Goal: Task Accomplishment & Management: Manage account settings

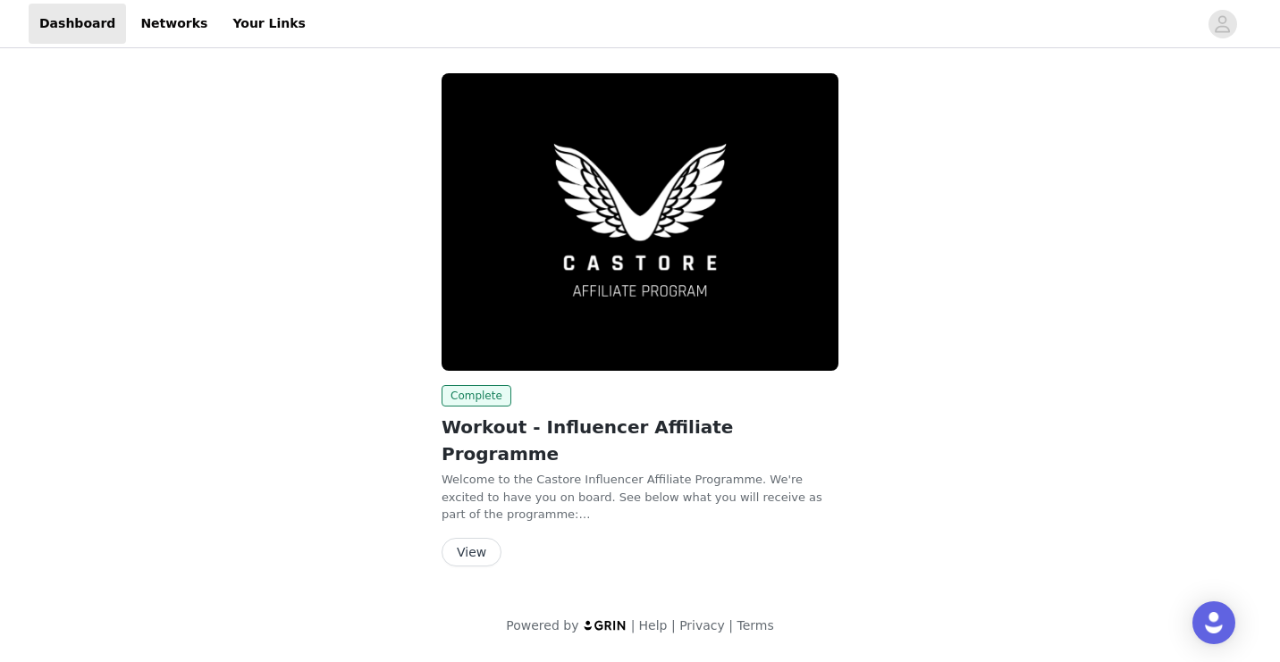
click at [608, 619] on img at bounding box center [605, 625] width 45 height 12
click at [155, 24] on link "Networks" at bounding box center [174, 24] width 88 height 40
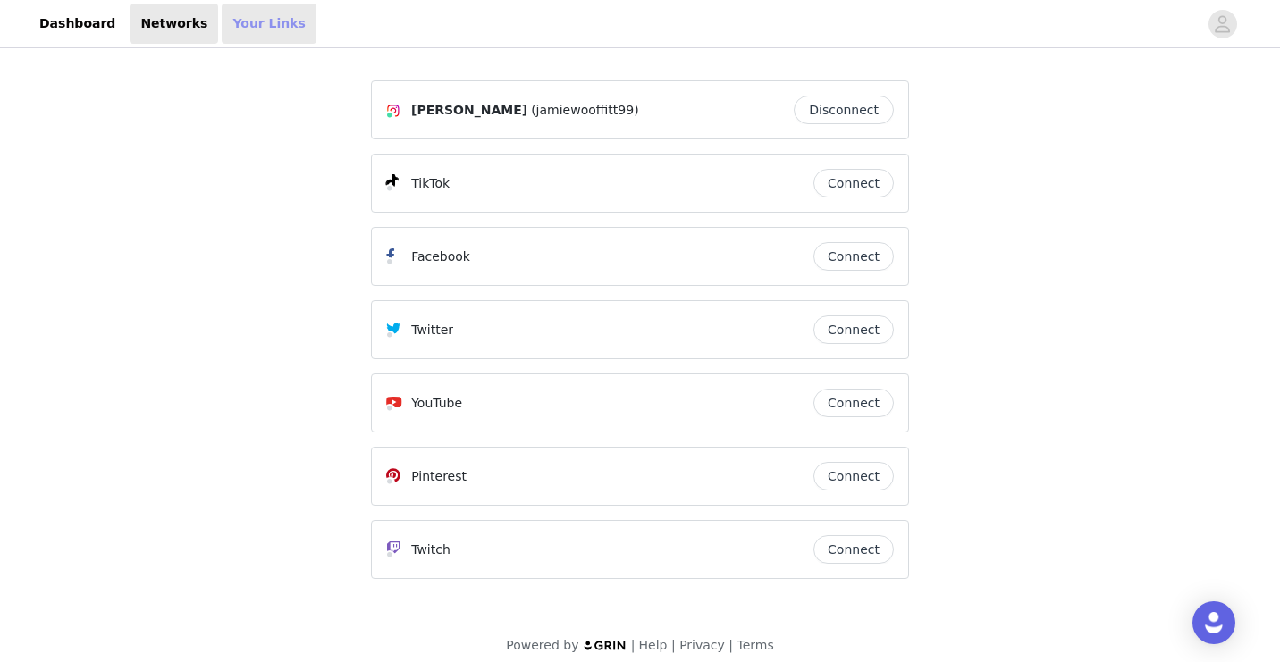
click at [272, 19] on link "Your Links" at bounding box center [269, 24] width 95 height 40
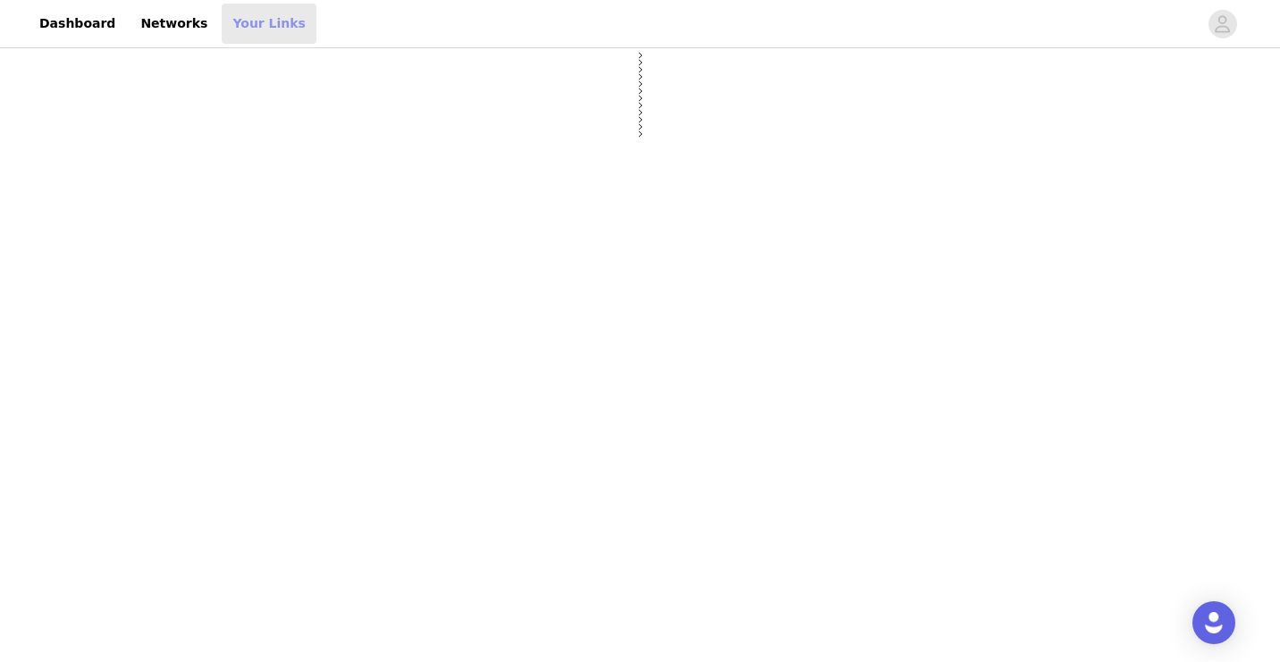
select select "12"
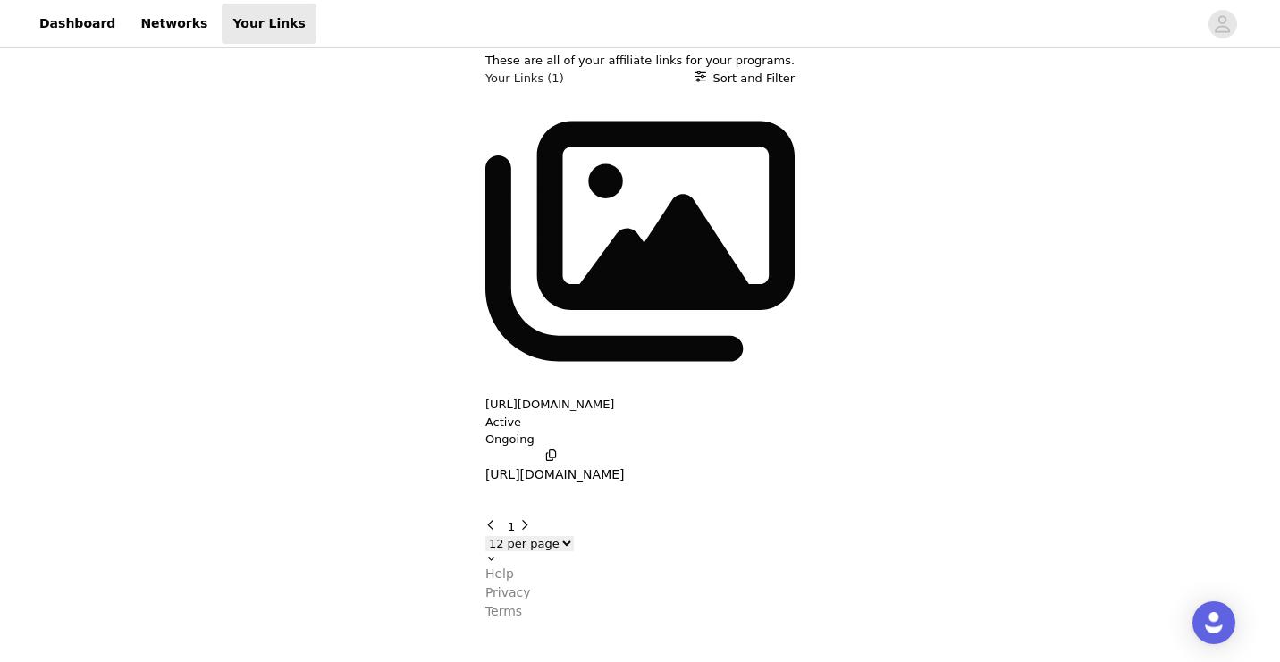
click at [496, 199] on div "[URL][DOMAIN_NAME] Active Ongoing [URL][DOMAIN_NAME]" at bounding box center [639, 288] width 309 height 403
click at [485, 466] on p "[URL][DOMAIN_NAME]" at bounding box center [554, 475] width 139 height 19
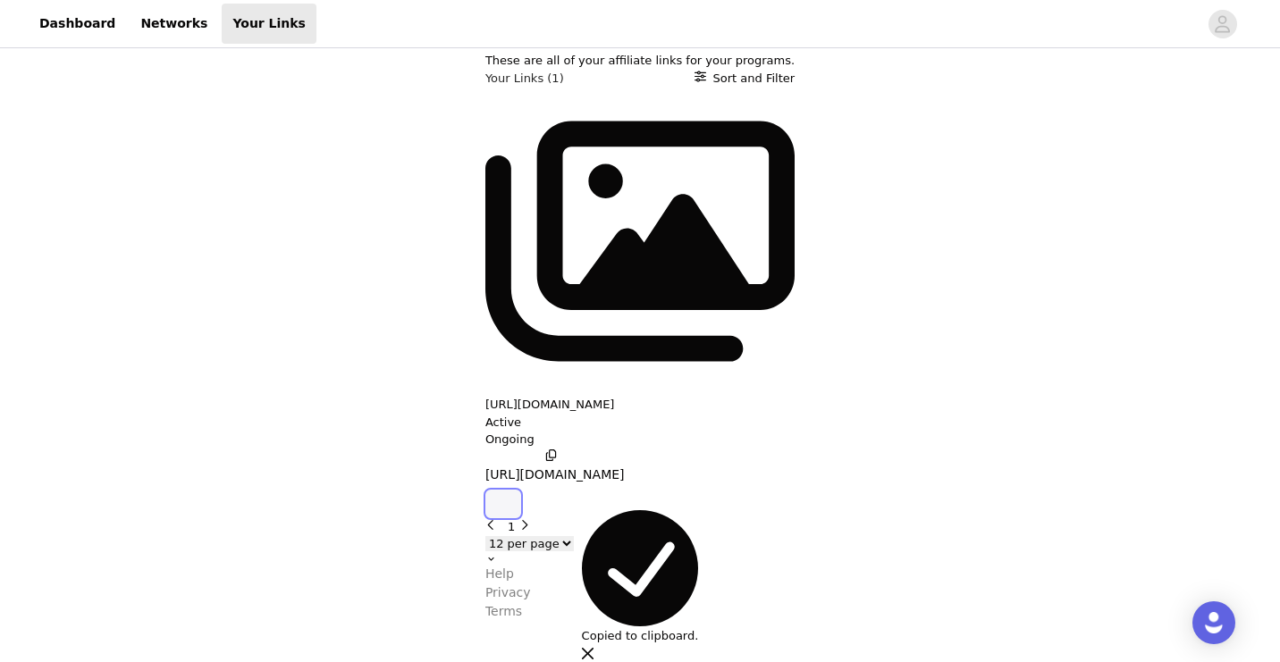
click at [521, 490] on button "button" at bounding box center [503, 504] width 36 height 29
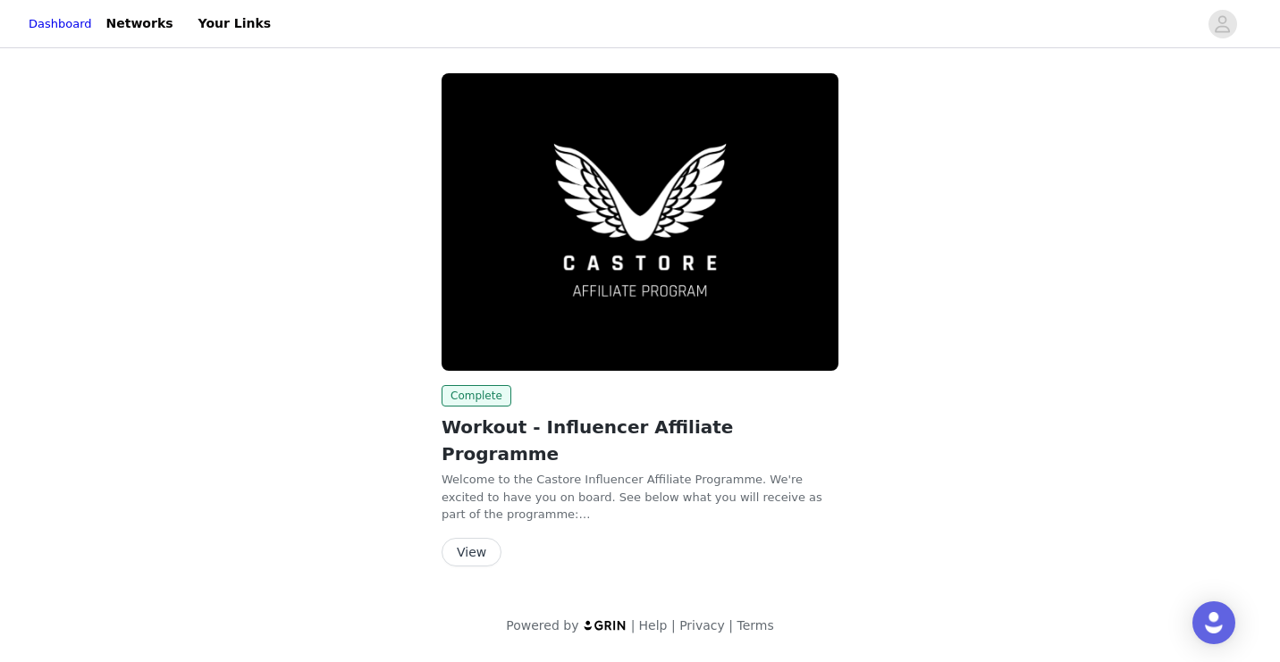
click at [476, 538] on button "View" at bounding box center [472, 552] width 60 height 29
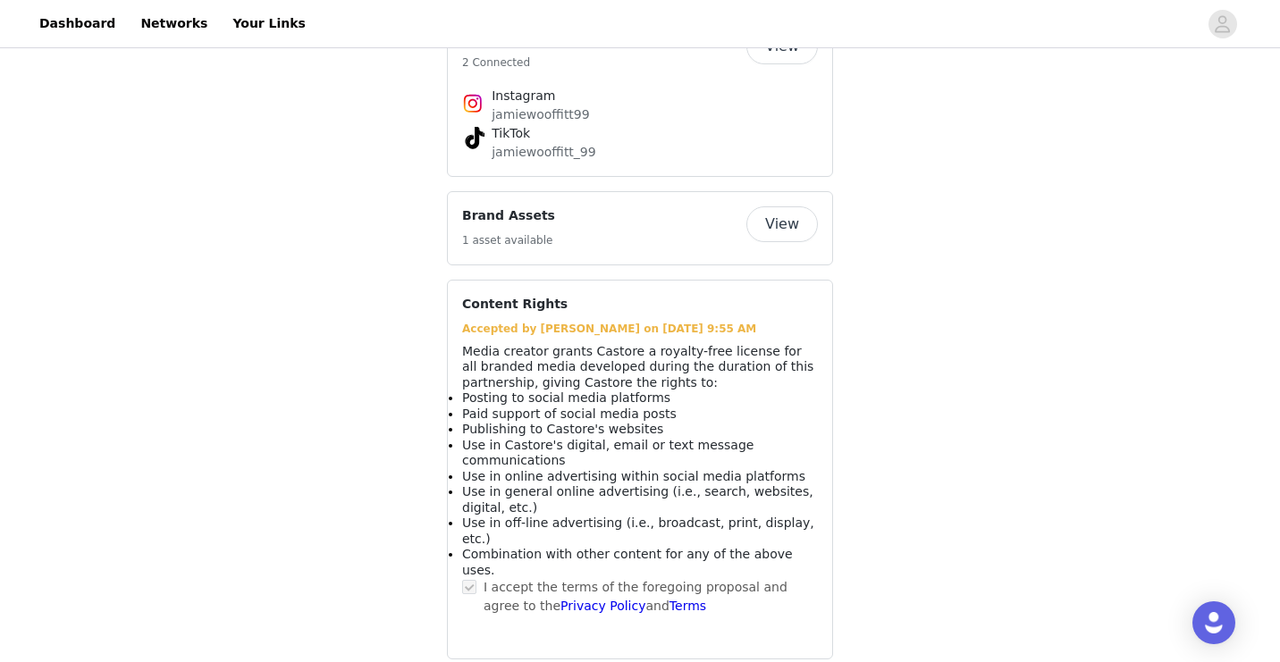
scroll to position [1448, 0]
